Goal: Transaction & Acquisition: Purchase product/service

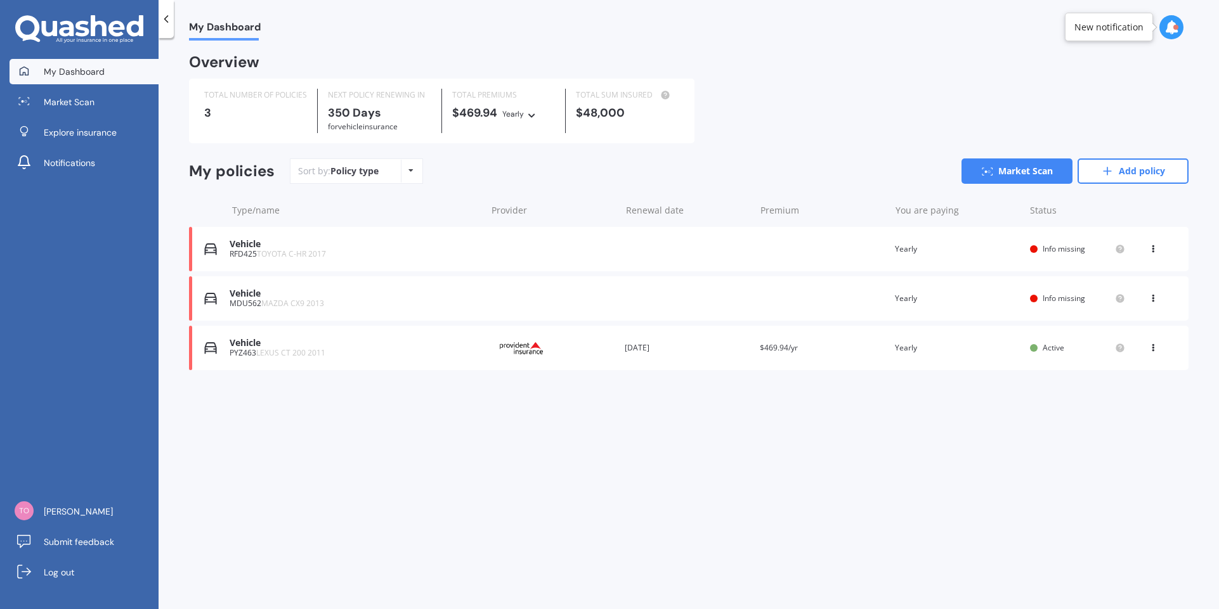
click at [242, 249] on div "Vehicle" at bounding box center [355, 244] width 250 height 11
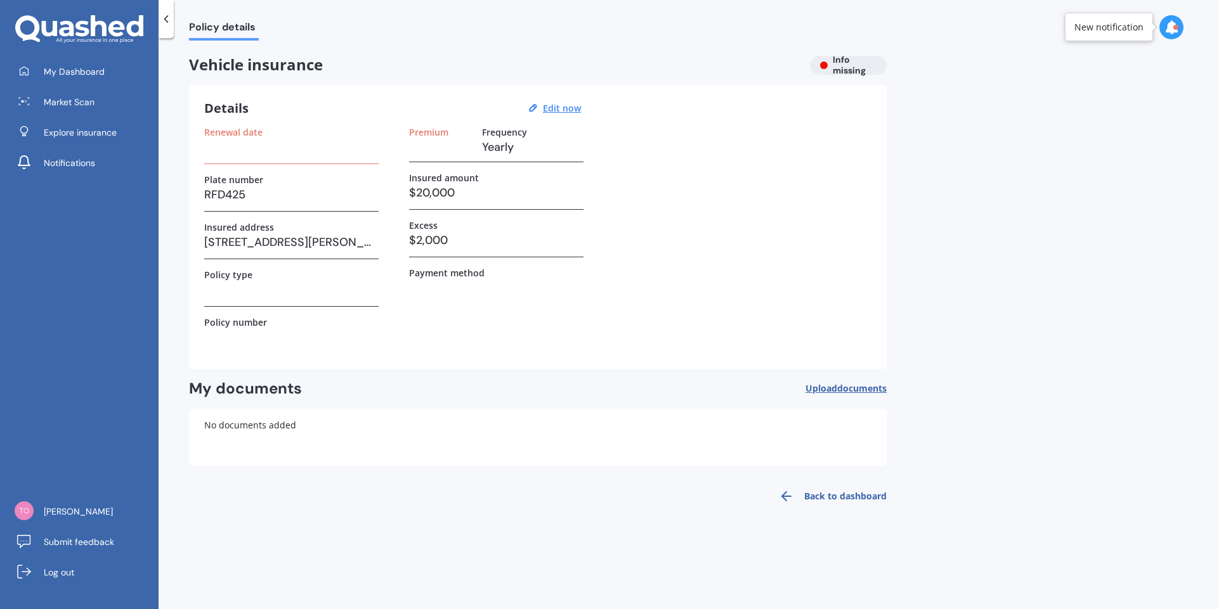
click at [232, 149] on h3 at bounding box center [291, 147] width 174 height 19
click at [230, 159] on div "Renewal date" at bounding box center [291, 145] width 174 height 37
click at [562, 110] on u "Edit now" at bounding box center [562, 108] width 38 height 12
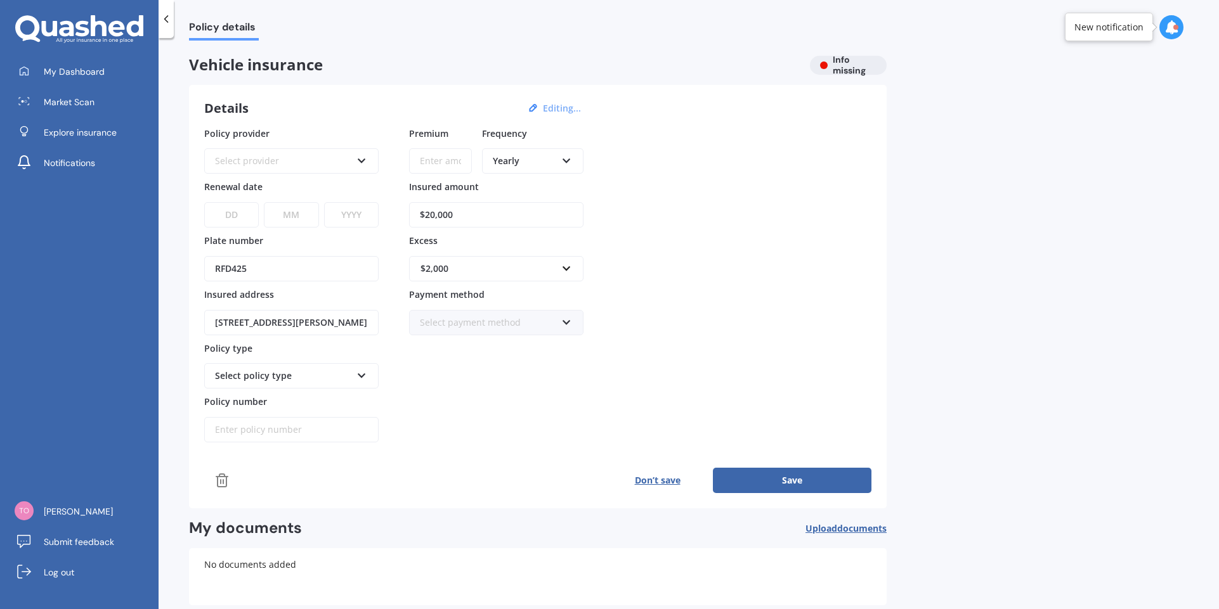
click at [654, 482] on button "Don’t save" at bounding box center [657, 480] width 111 height 25
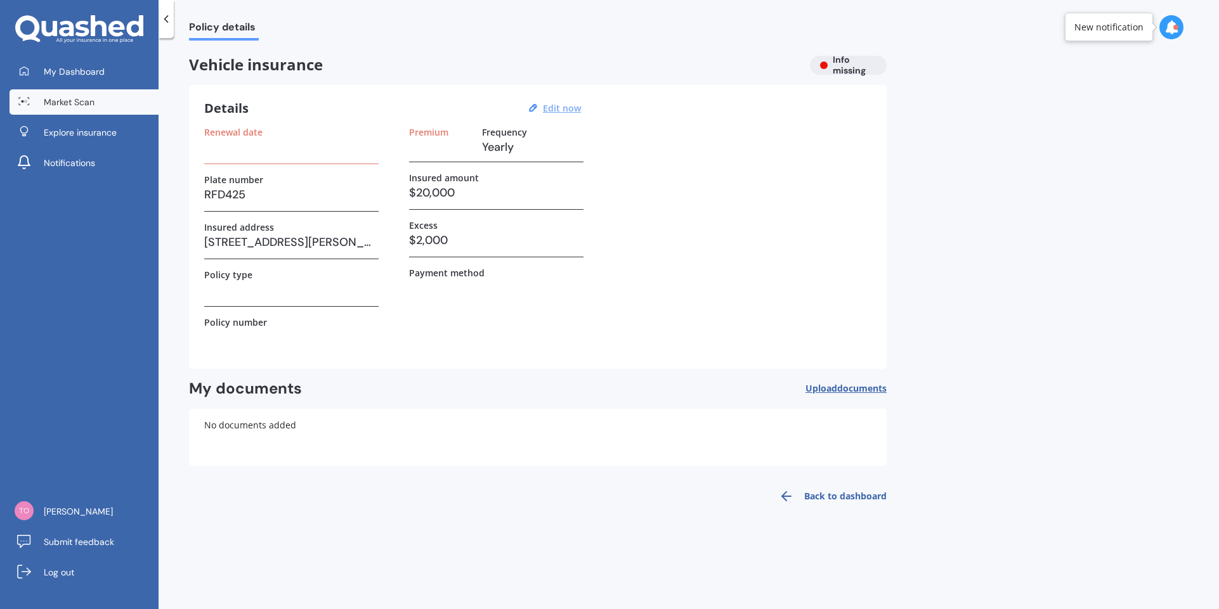
click at [71, 98] on span "Market Scan" at bounding box center [69, 102] width 51 height 13
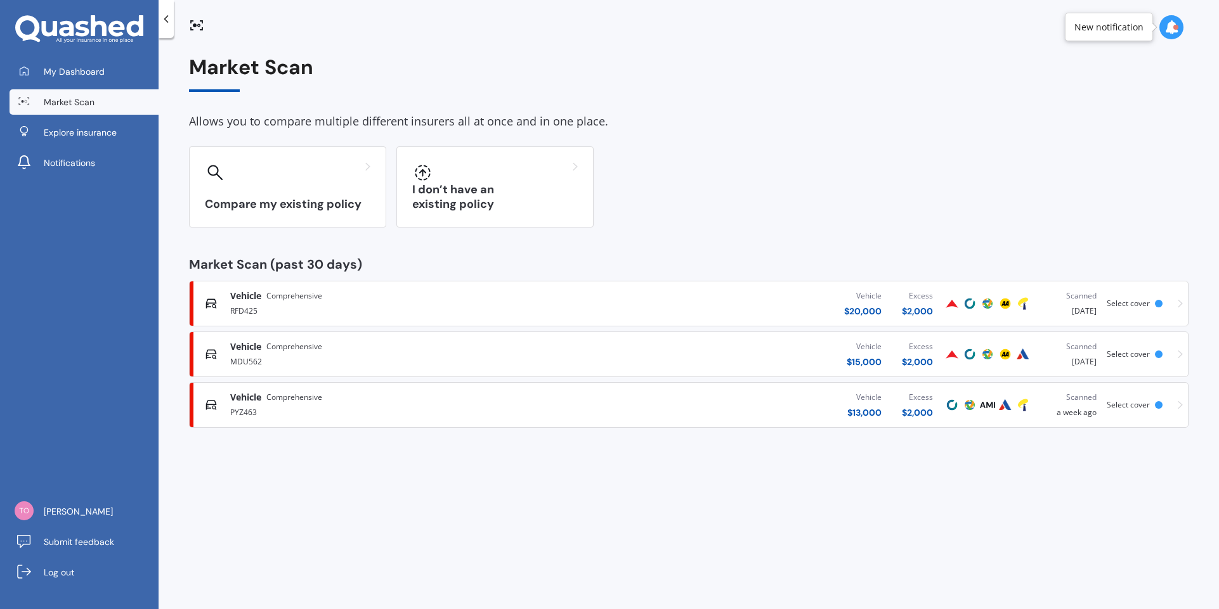
click at [240, 349] on span "Vehicle" at bounding box center [245, 347] width 31 height 13
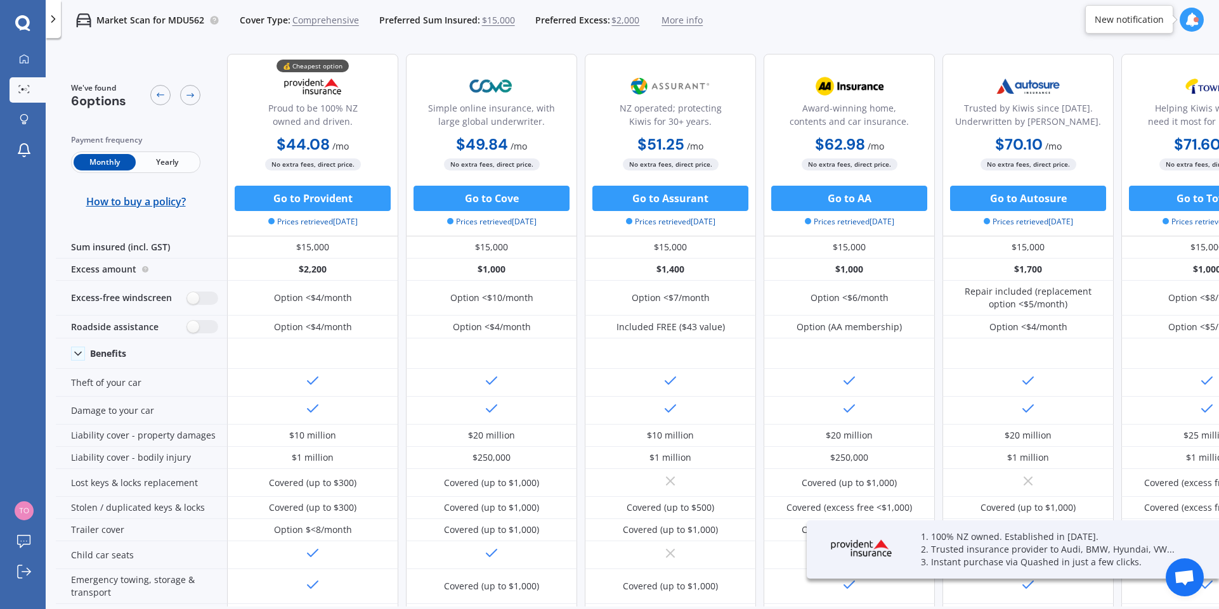
click at [165, 164] on span "Yearly" at bounding box center [167, 162] width 62 height 16
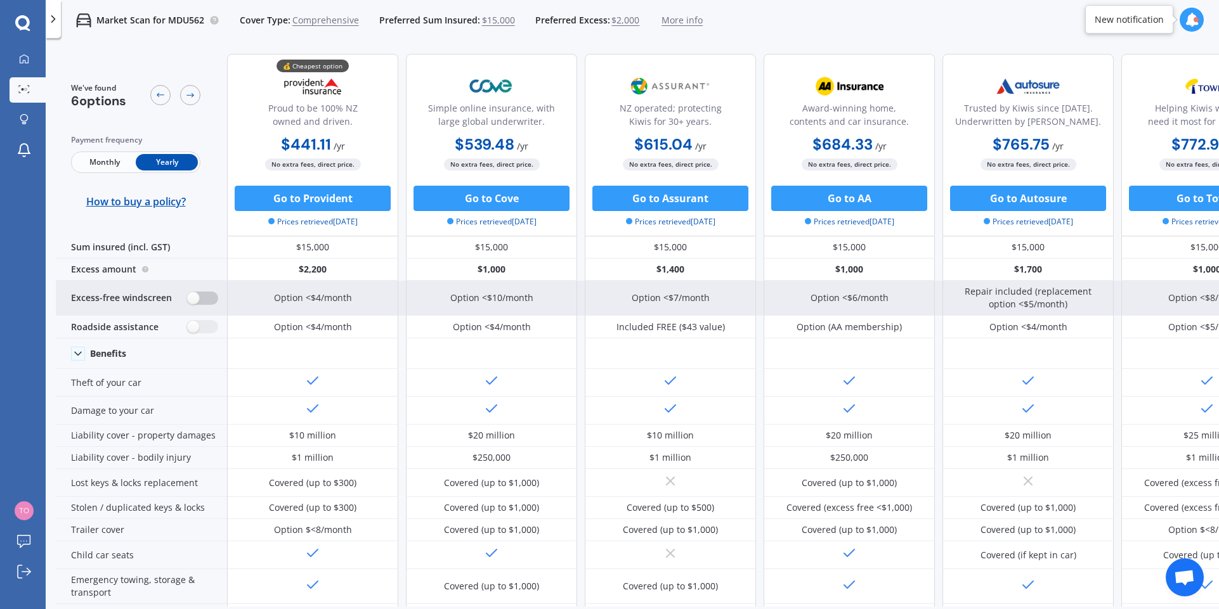
click at [197, 297] on label at bounding box center [202, 298] width 31 height 13
radio input "true"
